Goal: Information Seeking & Learning: Find specific fact

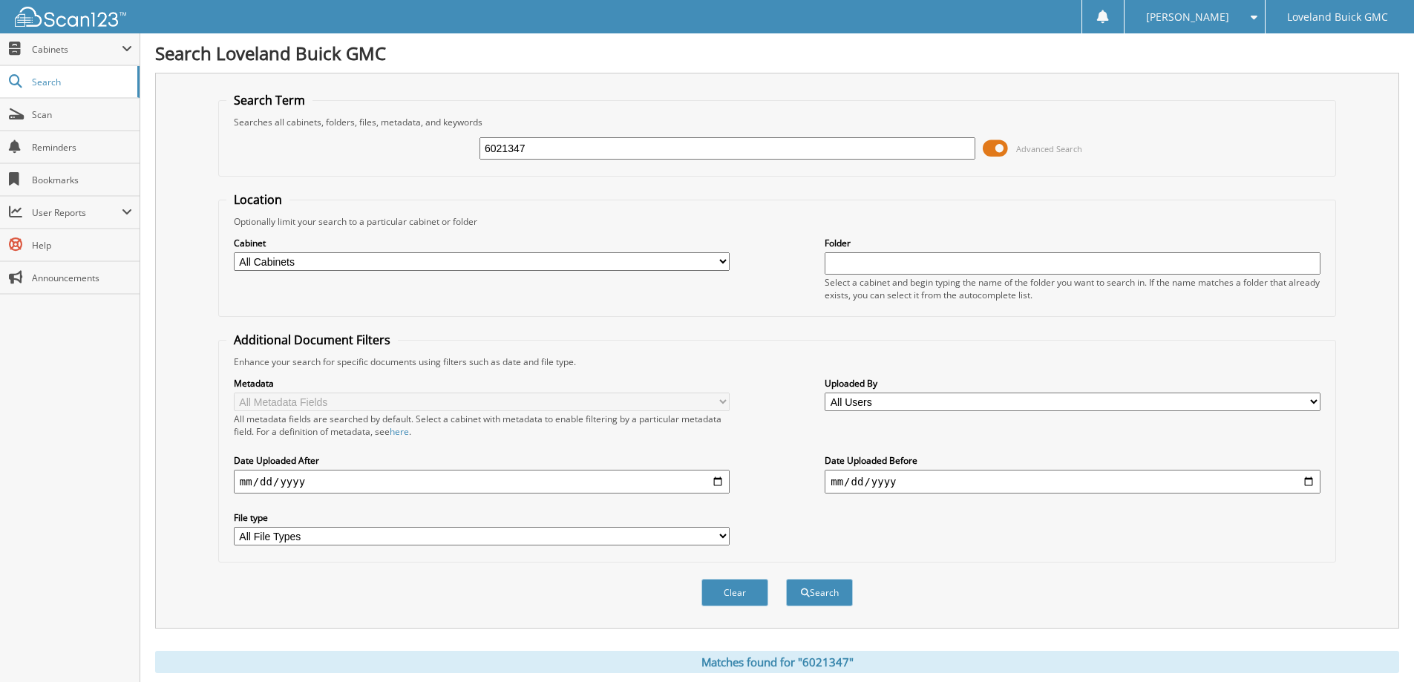
click at [638, 136] on div "6021347" at bounding box center [728, 148] width 496 height 25
click at [628, 142] on input "6021347" at bounding box center [728, 148] width 496 height 22
type input "6021508"
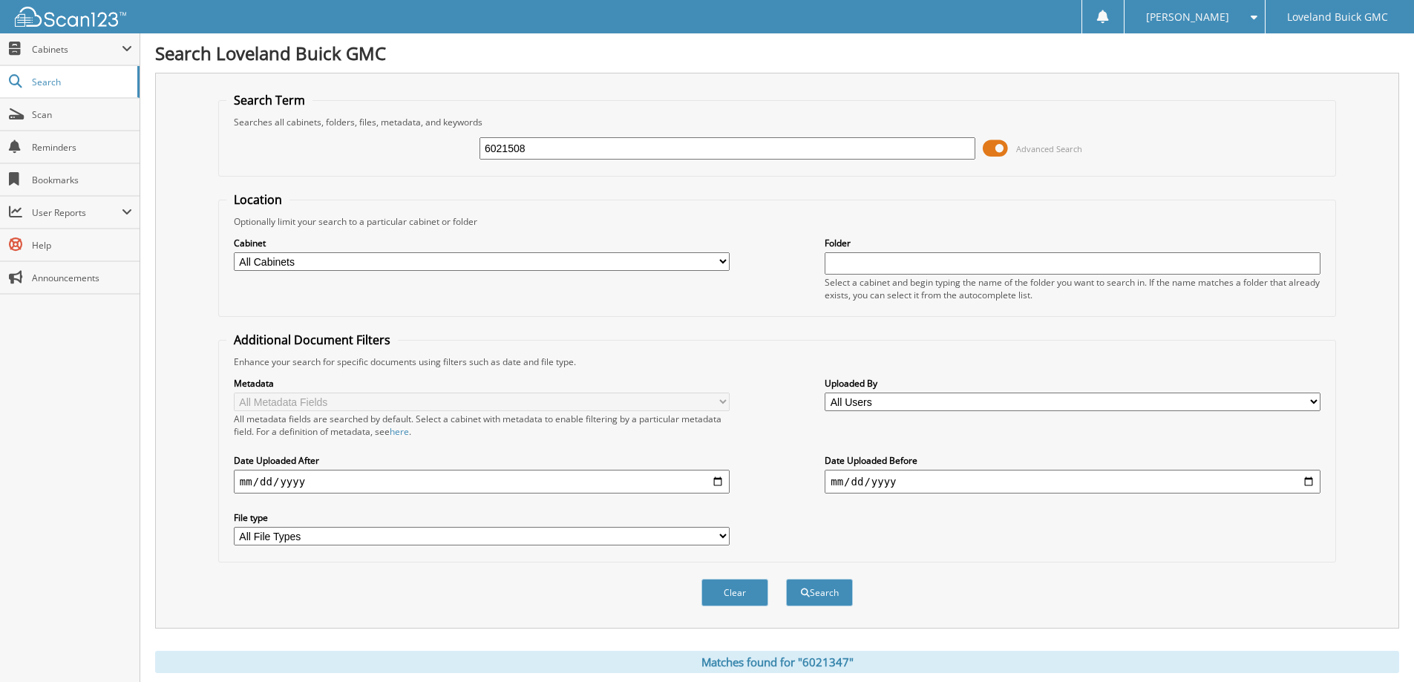
click at [786, 579] on button "Search" at bounding box center [819, 592] width 67 height 27
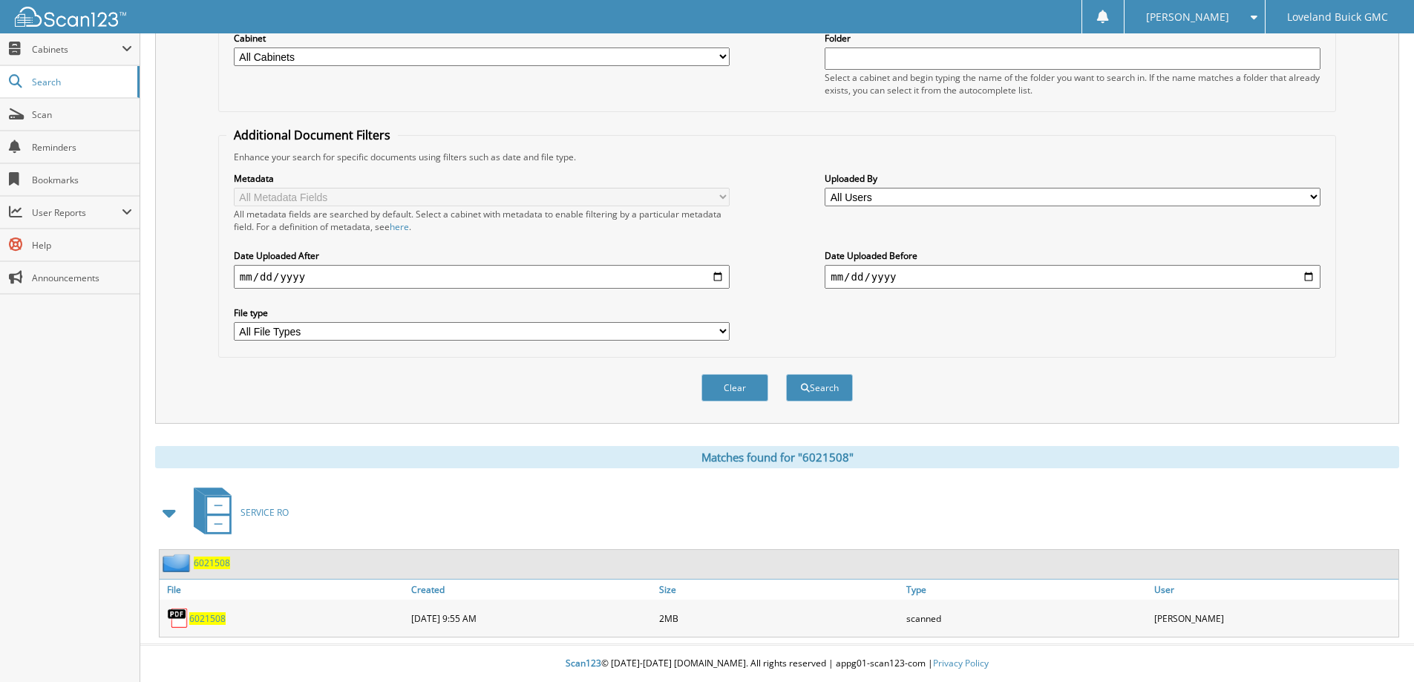
click at [186, 622] on img at bounding box center [178, 618] width 22 height 22
click at [198, 621] on span "6021508" at bounding box center [207, 619] width 36 height 13
